Goal: Information Seeking & Learning: Learn about a topic

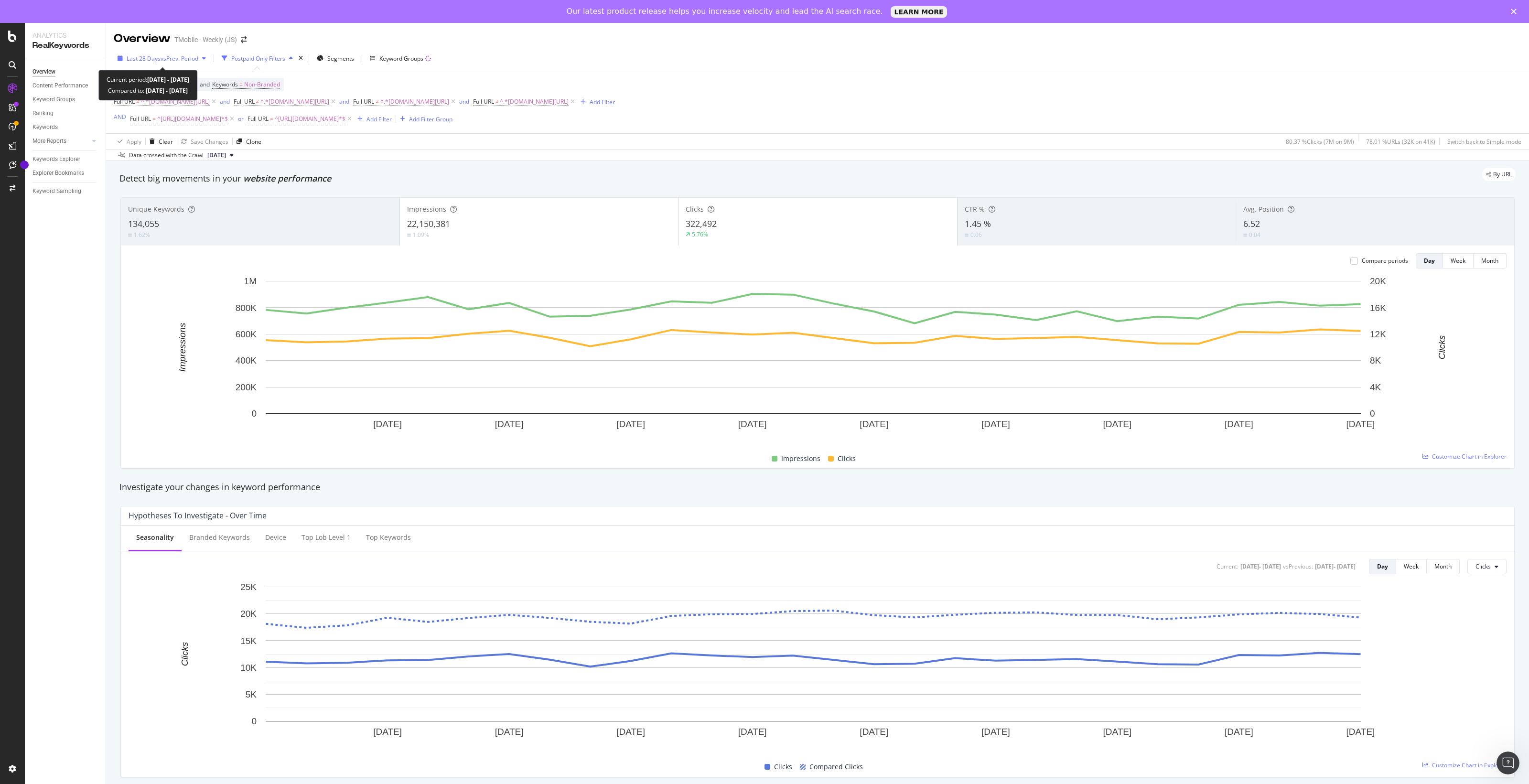
click at [192, 55] on span "vs Prev. Period" at bounding box center [179, 59] width 38 height 8
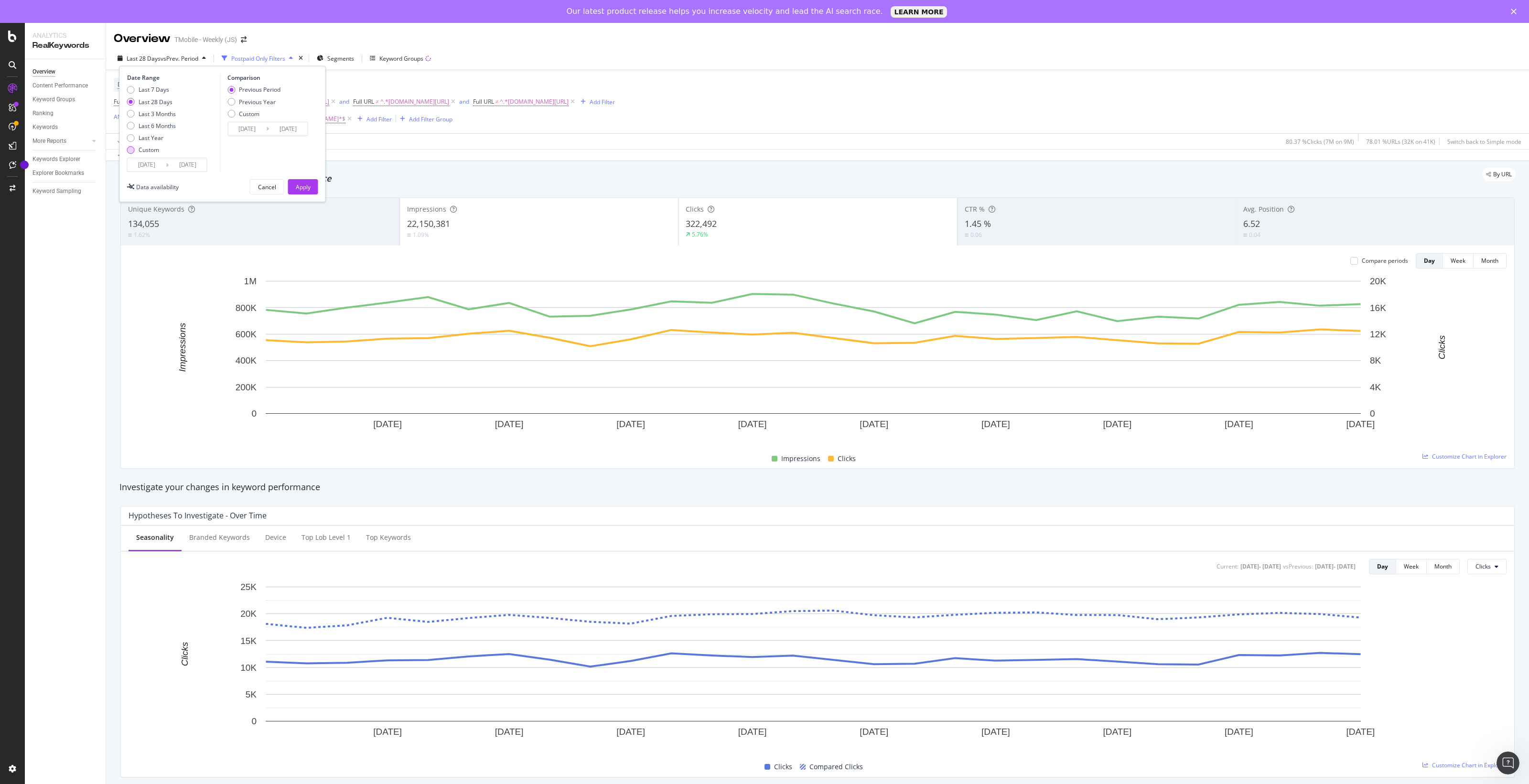
click at [151, 148] on div "Custom" at bounding box center [148, 150] width 21 height 8
click at [152, 166] on input "[DATE]" at bounding box center [147, 164] width 38 height 14
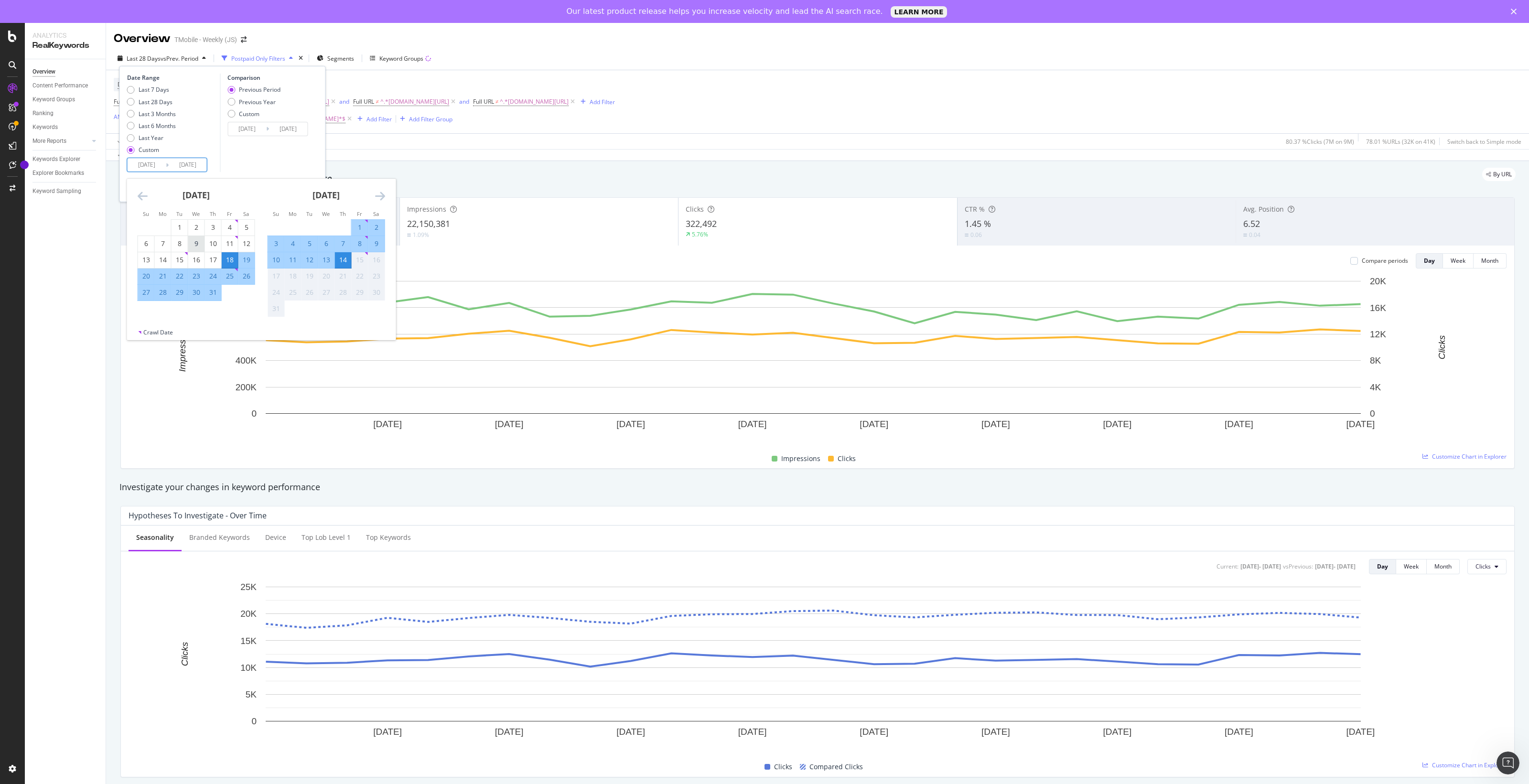
click at [197, 242] on div "9" at bounding box center [196, 243] width 16 height 9
type input "[DATE]"
click at [378, 229] on div "2" at bounding box center [376, 227] width 16 height 9
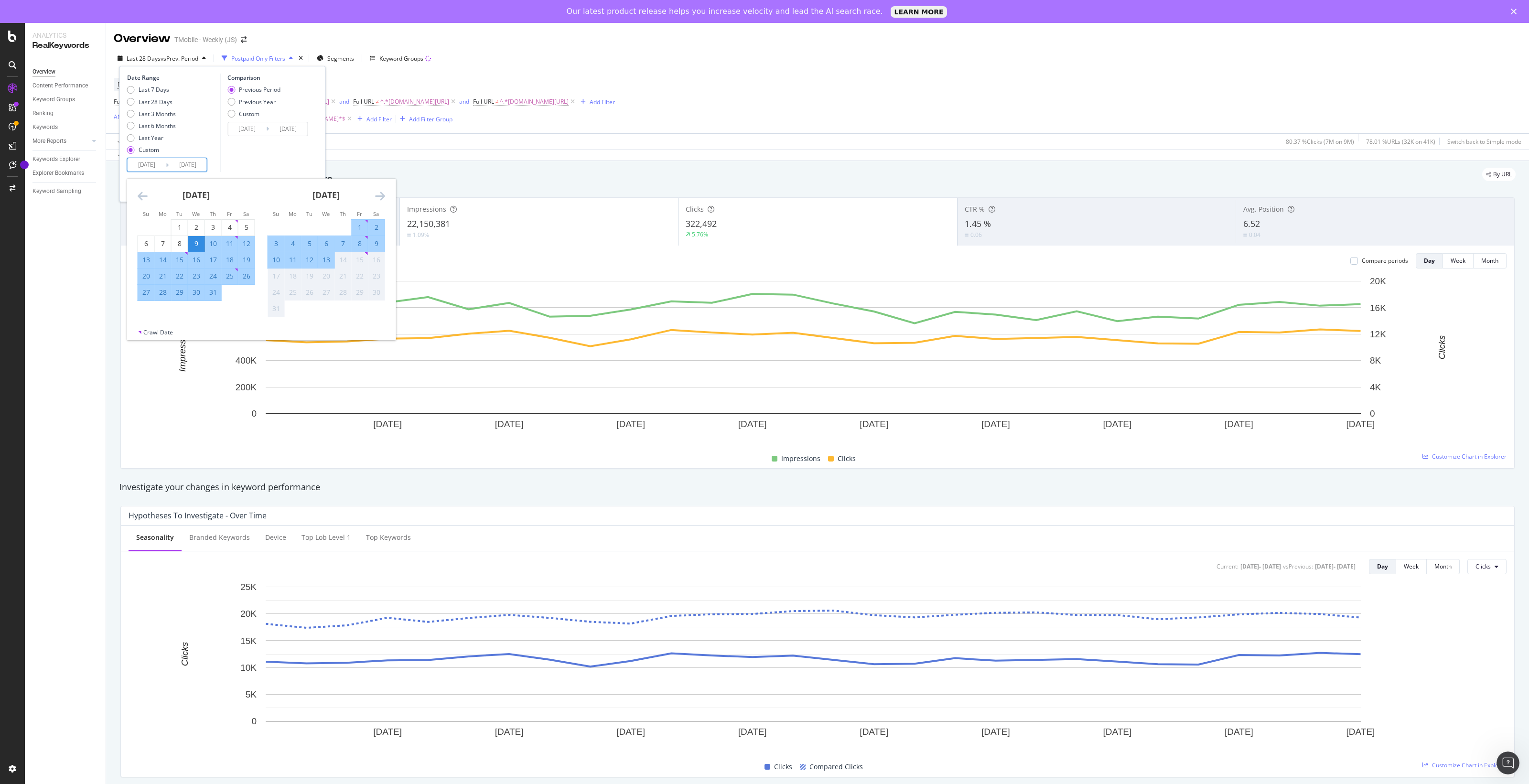
type input "[DATE]"
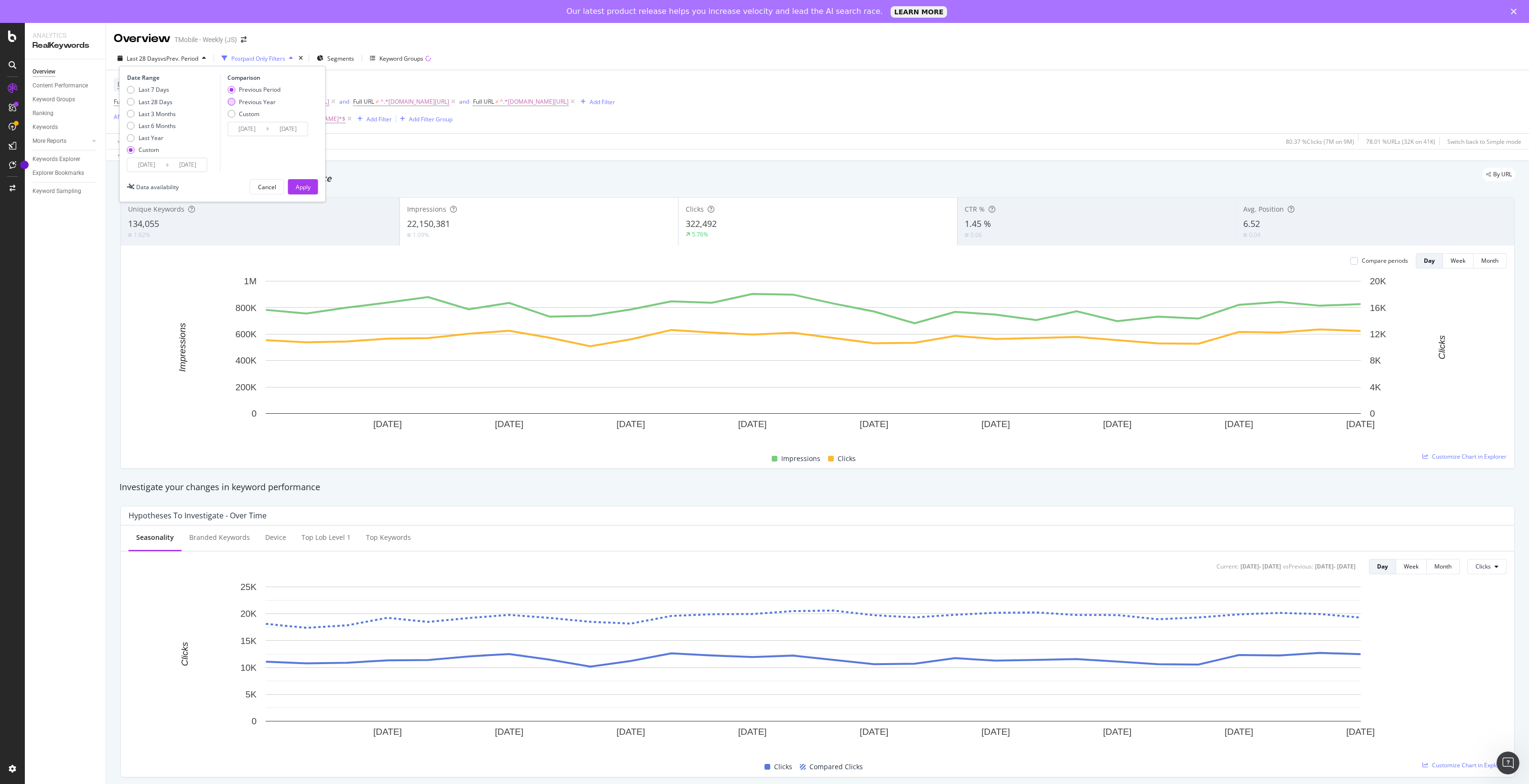
click at [249, 103] on div "Previous Year" at bounding box center [257, 102] width 37 height 8
type input "[DATE]"
click at [251, 124] on input "[DATE]" at bounding box center [247, 129] width 38 height 14
click at [243, 160] on icon "Move backward to switch to the previous month." at bounding box center [243, 160] width 10 height 11
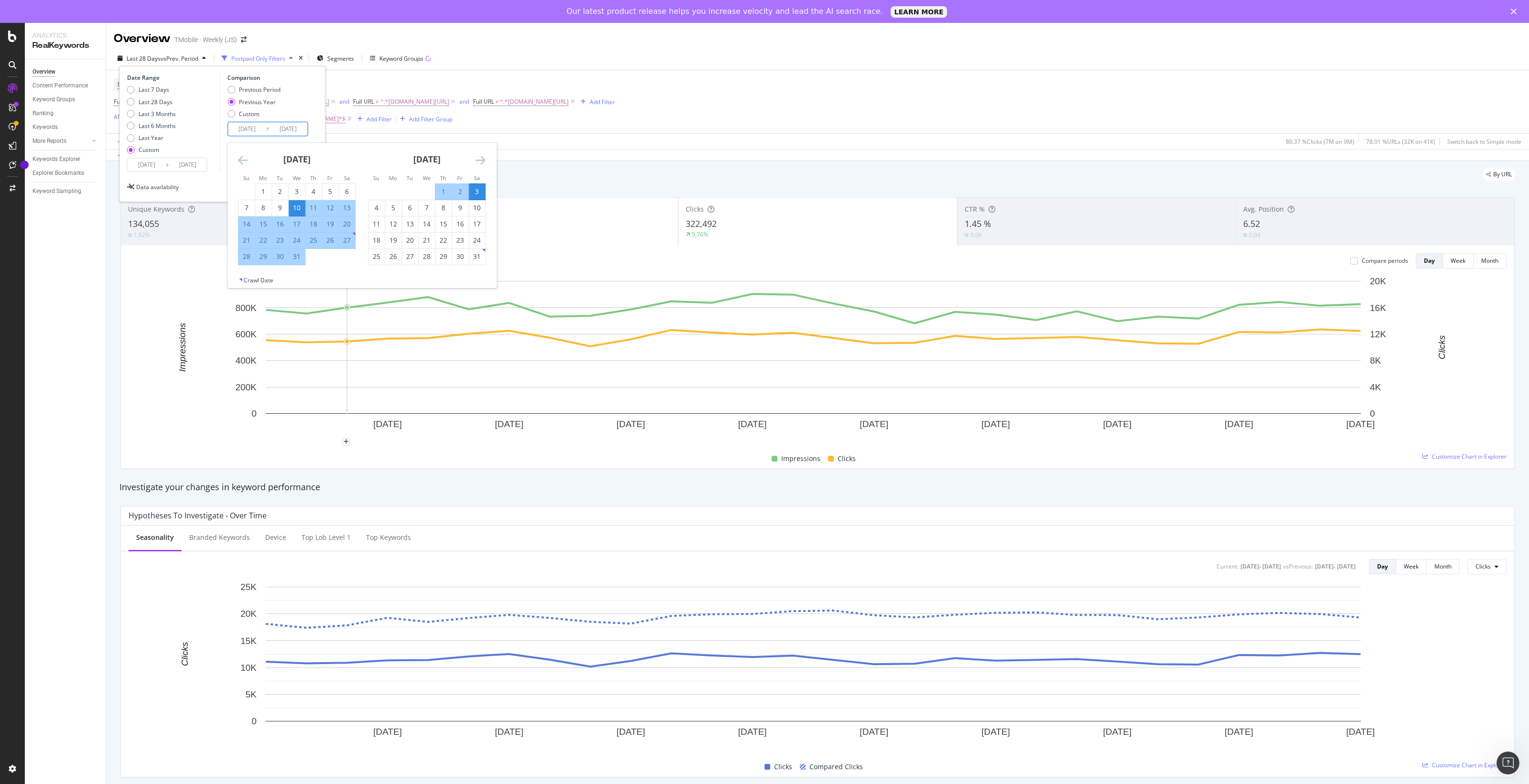
click at [299, 210] on div "10" at bounding box center [296, 208] width 16 height 9
click at [478, 192] on div "3" at bounding box center [477, 192] width 16 height 9
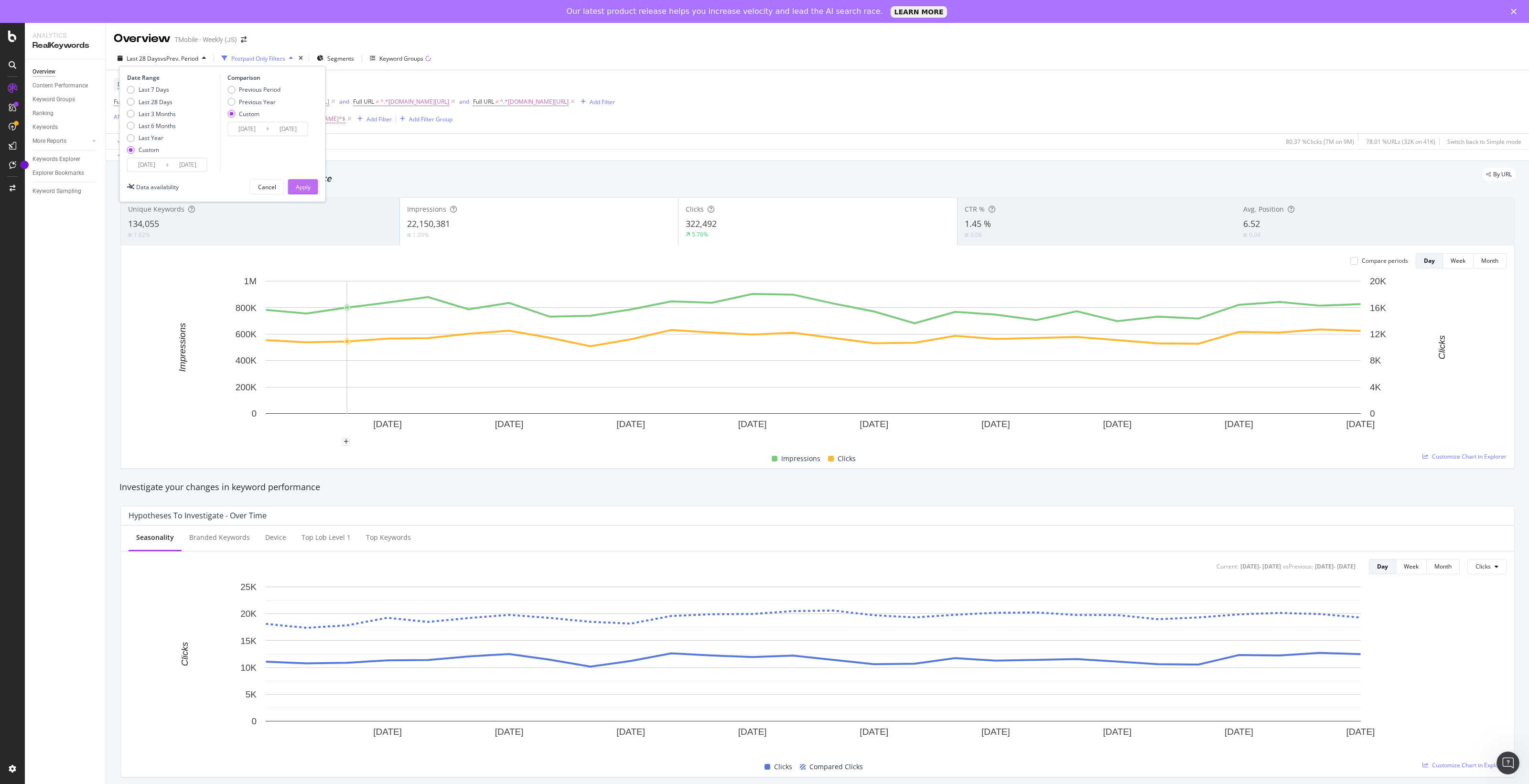
click at [304, 192] on div "Apply" at bounding box center [303, 187] width 15 height 14
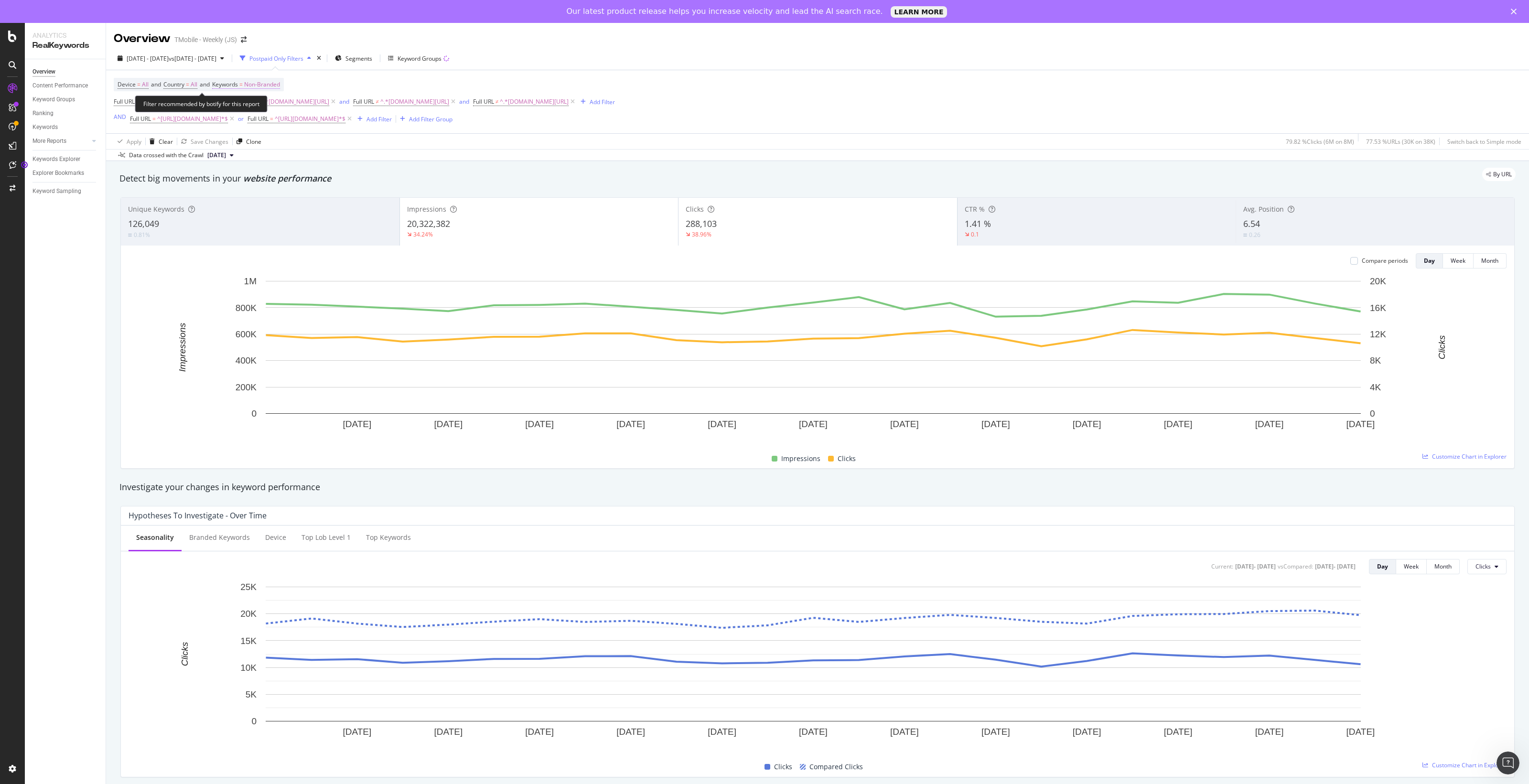
click at [266, 84] on span "Non-Branded" at bounding box center [262, 84] width 36 height 14
click at [255, 104] on span "Non-Branded" at bounding box center [246, 107] width 40 height 8
click at [256, 173] on div "Non-Branded & Anonymized queries" at bounding box center [283, 167] width 113 height 14
click at [306, 110] on span "Non-Branded & Anonymized queries" at bounding box center [277, 107] width 101 height 8
click at [298, 166] on span "Non-Branded & Anonymized queries" at bounding box center [284, 168] width 100 height 8
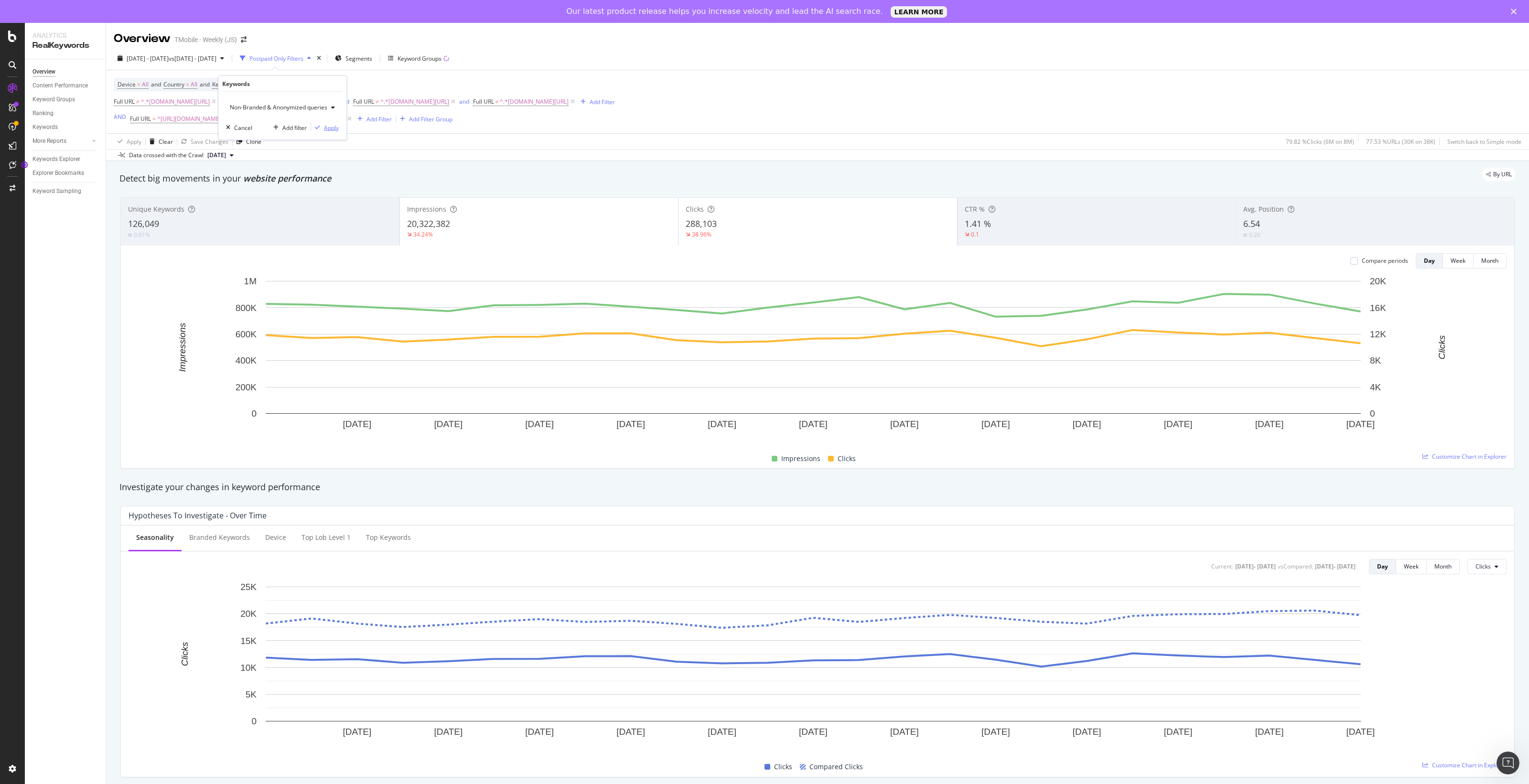
click at [328, 125] on div "Apply" at bounding box center [331, 128] width 15 height 8
